Goal: Task Accomplishment & Management: Use online tool/utility

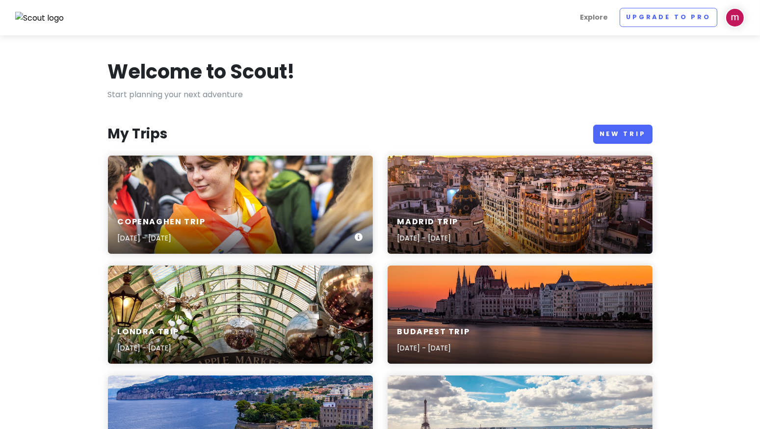
click at [230, 202] on div "Copenaghen Trip [DATE] - [DATE]" at bounding box center [240, 204] width 265 height 98
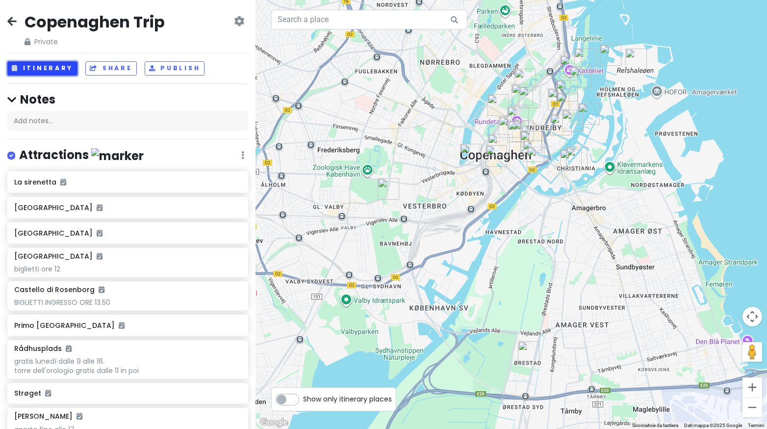
click at [58, 68] on button "Itinerary" at bounding box center [42, 68] width 70 height 14
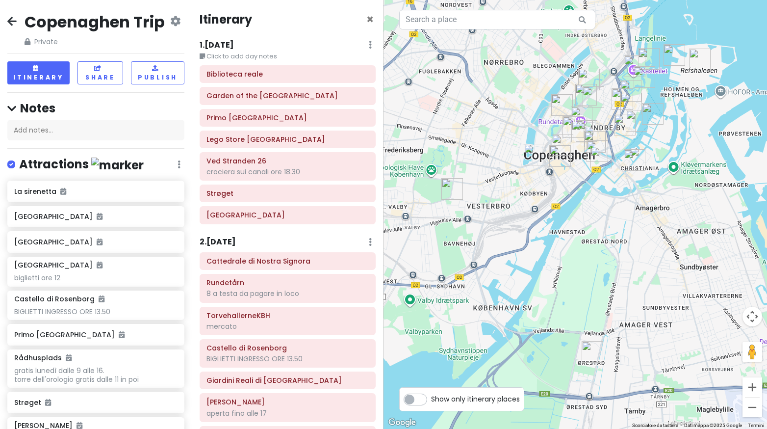
click at [226, 43] on h6 "1 . [DATE]" at bounding box center [217, 45] width 34 height 10
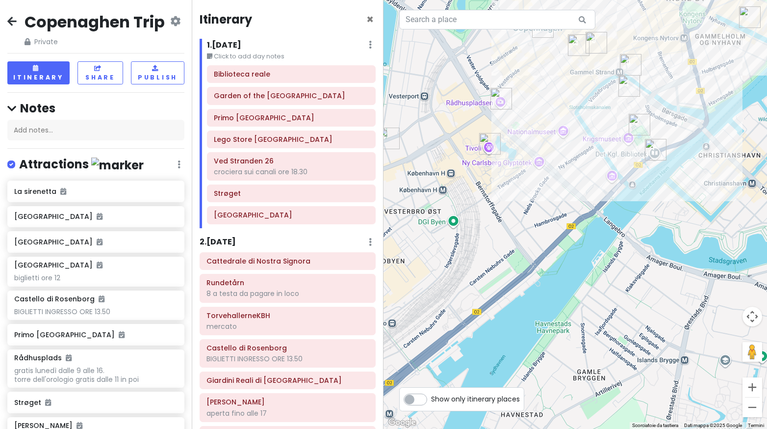
drag, startPoint x: 499, startPoint y: 189, endPoint x: 520, endPoint y: 179, distance: 23.3
click at [520, 179] on div at bounding box center [574, 214] width 383 height 429
click at [486, 141] on img "Giardini di Tivoli" at bounding box center [488, 143] width 29 height 29
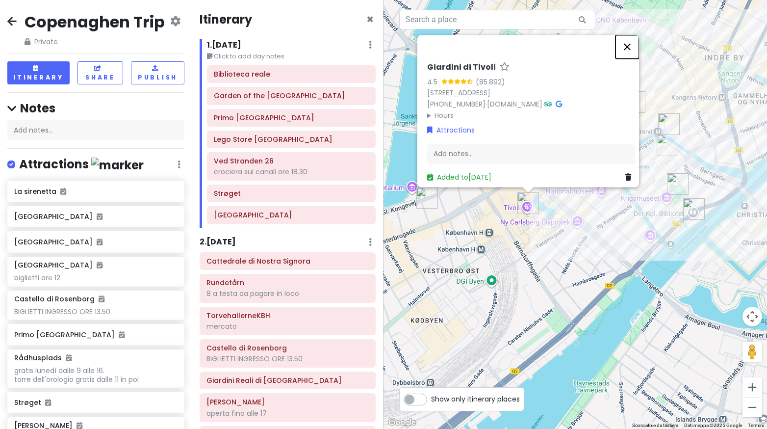
click at [637, 43] on button "Chiudi" at bounding box center [627, 47] width 24 height 24
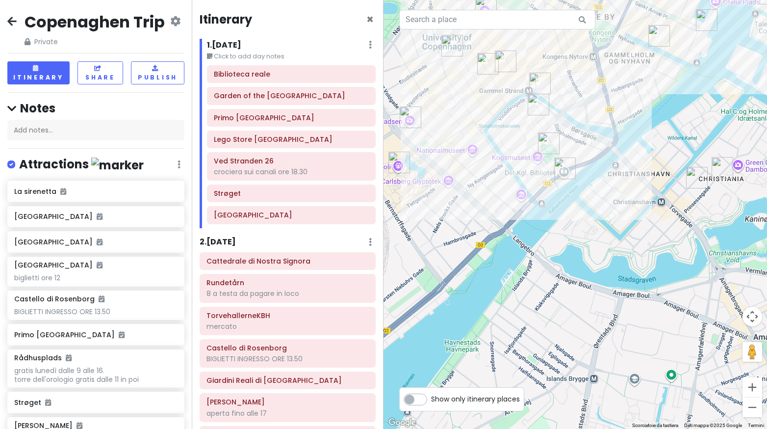
drag, startPoint x: 578, startPoint y: 230, endPoint x: 441, endPoint y: 193, distance: 142.3
click at [441, 193] on div at bounding box center [574, 214] width 383 height 429
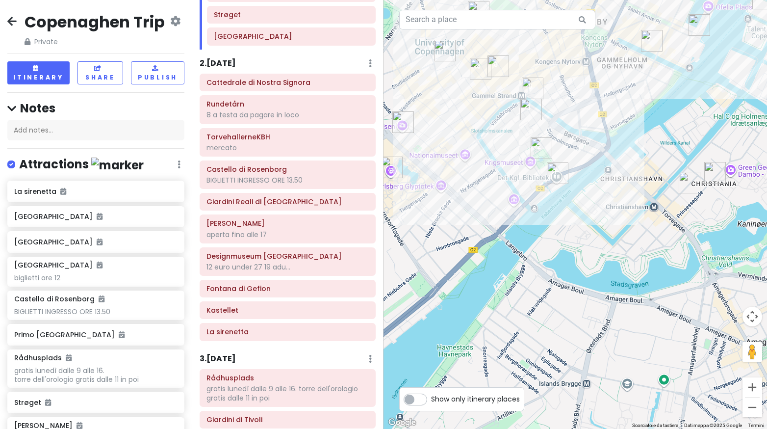
scroll to position [179, 0]
click at [285, 263] on div "12 euro under 27 19 adu..." at bounding box center [287, 265] width 162 height 9
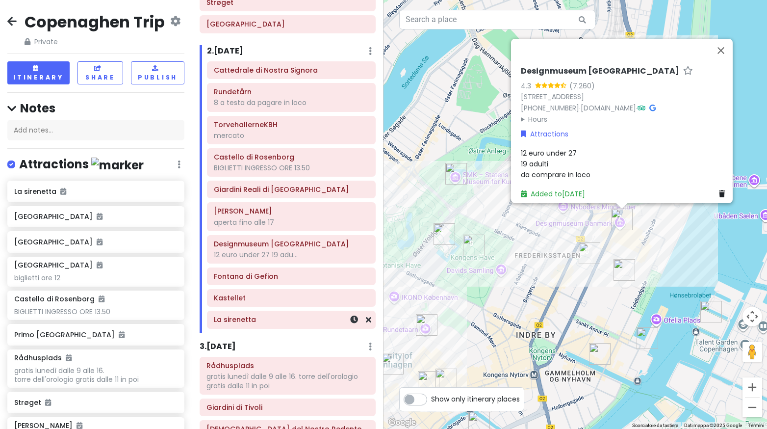
scroll to position [0, 0]
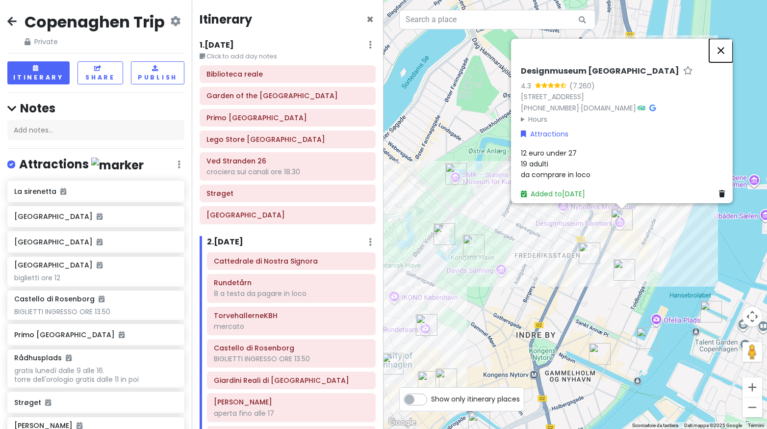
click at [722, 39] on button "Chiudi" at bounding box center [721, 51] width 24 height 24
